Goal: Use online tool/utility: Utilize a website feature to perform a specific function

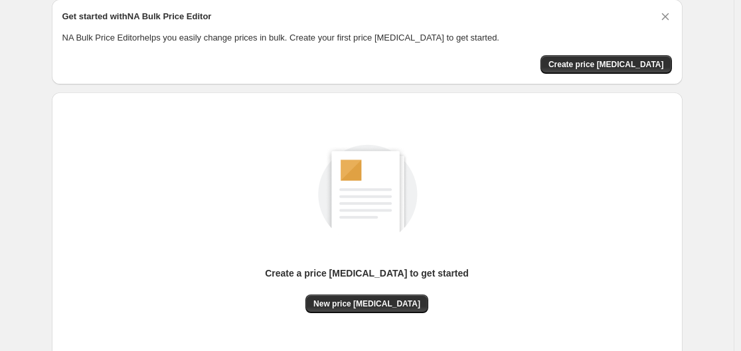
scroll to position [147, 0]
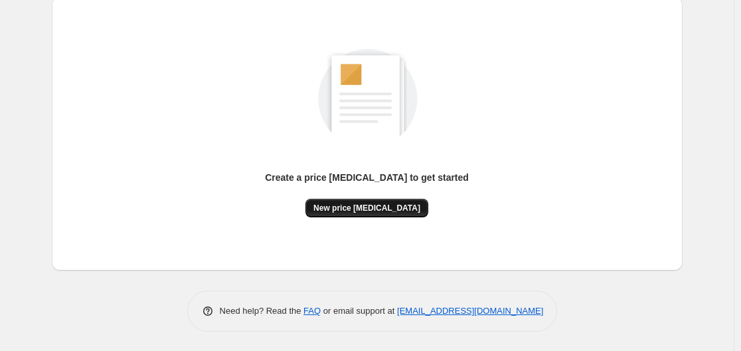
click at [381, 213] on button "New price [MEDICAL_DATA]" at bounding box center [367, 208] width 123 height 19
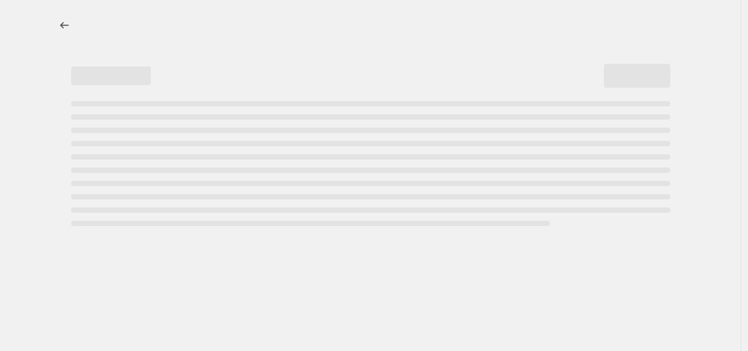
select select "percentage"
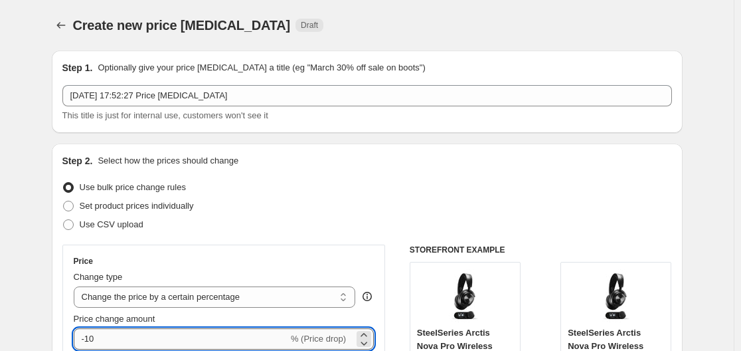
click at [243, 347] on input "-10" at bounding box center [181, 338] width 215 height 21
type input "-1"
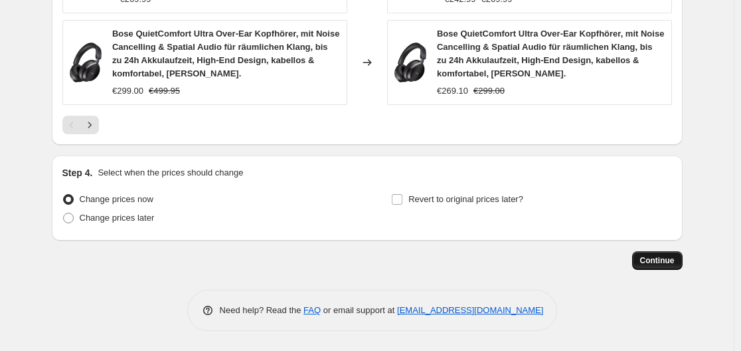
type input "-30"
click at [654, 262] on span "Continue" at bounding box center [657, 260] width 35 height 11
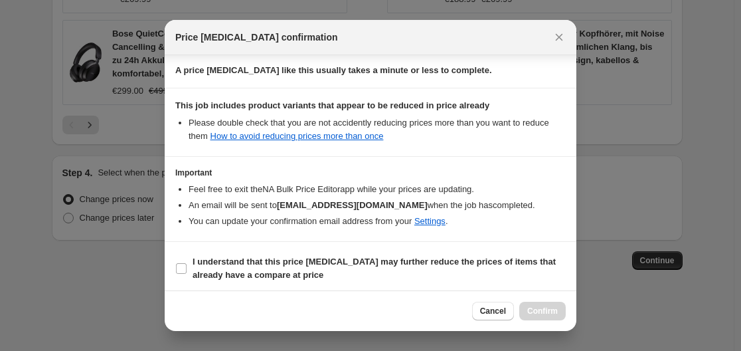
scroll to position [209, 0]
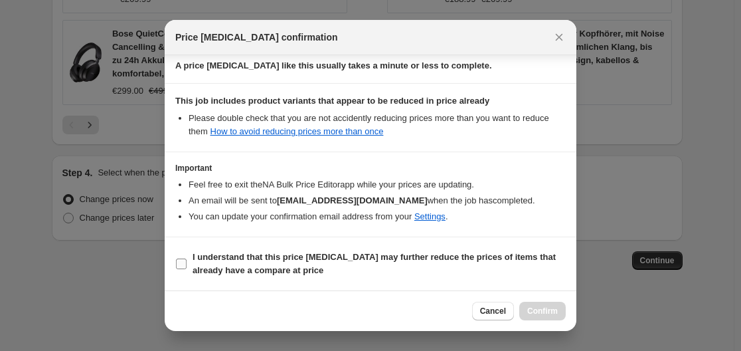
drag, startPoint x: 199, startPoint y: 272, endPoint x: 206, endPoint y: 273, distance: 7.4
click at [199, 273] on b "I understand that this price [MEDICAL_DATA] may further reduce the prices of it…" at bounding box center [374, 263] width 363 height 23
click at [187, 269] on input "I understand that this price [MEDICAL_DATA] may further reduce the prices of it…" at bounding box center [181, 263] width 11 height 11
checkbox input "true"
click at [536, 304] on button "Confirm" at bounding box center [542, 311] width 47 height 19
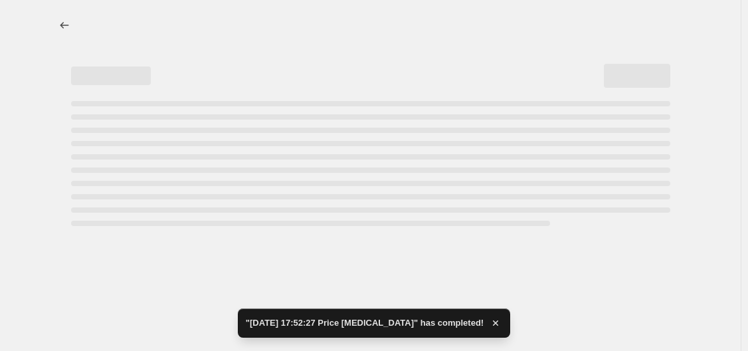
select select "percentage"
